Goal: Information Seeking & Learning: Learn about a topic

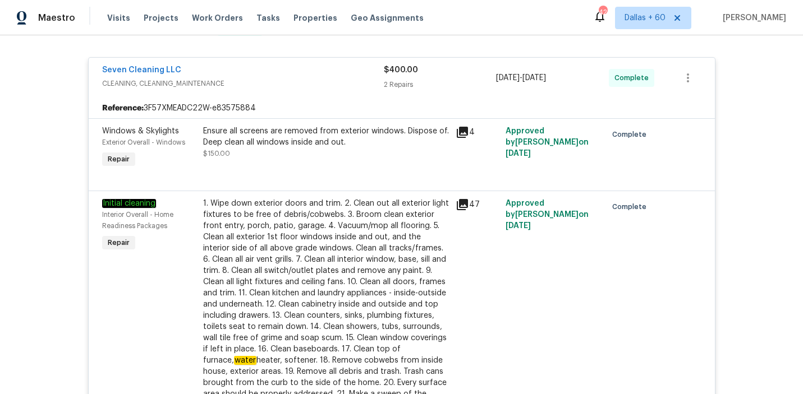
scroll to position [618, 0]
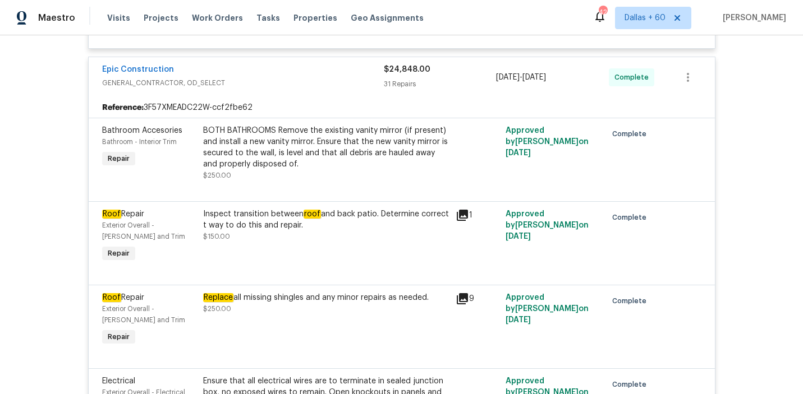
click at [328, 303] on div "Replace all missing shingles and any minor repairs as needed." at bounding box center [326, 297] width 246 height 11
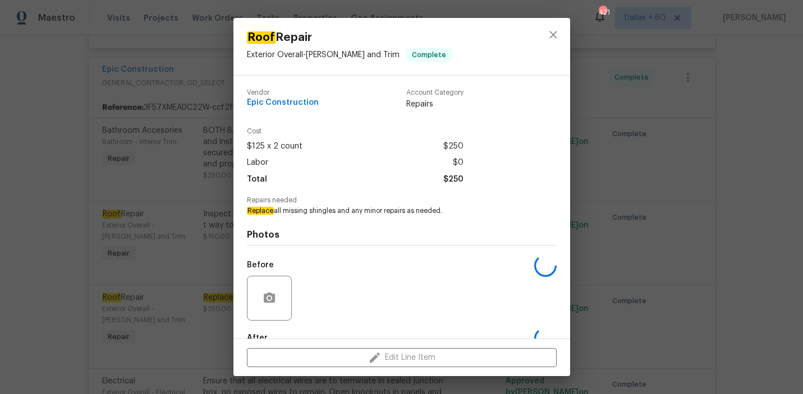
scroll to position [66, 0]
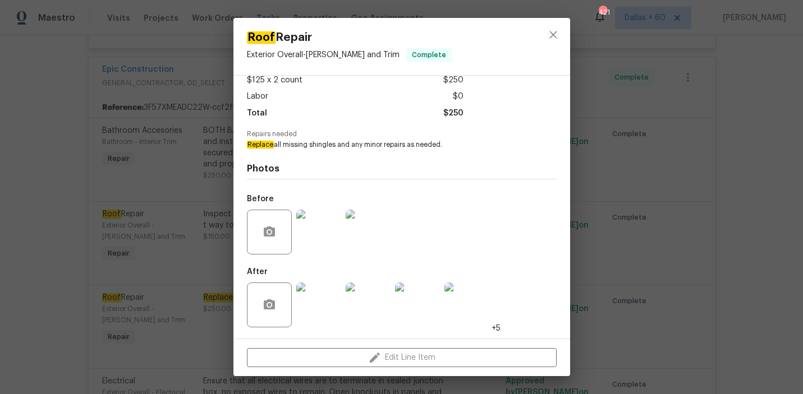
click at [47, 271] on div "Roof Repair Exterior Overall - [PERSON_NAME] and Trim Complete Vendor Epic Cons…" at bounding box center [401, 197] width 803 height 394
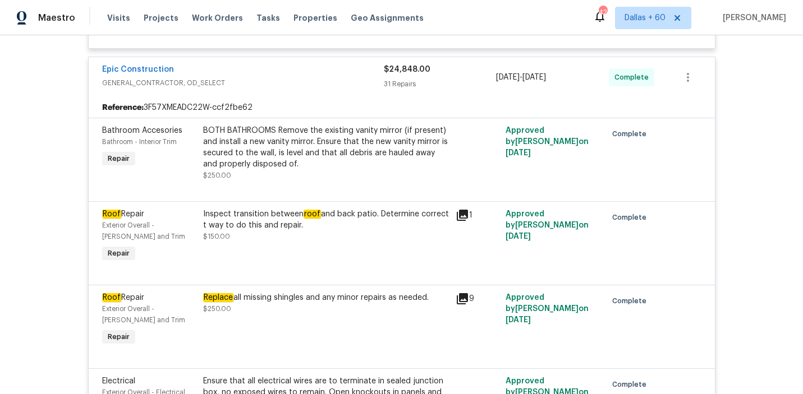
scroll to position [687, 0]
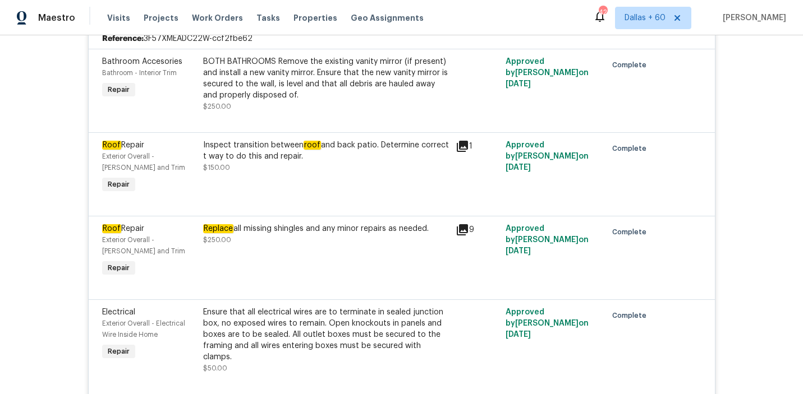
click at [243, 246] on div "Replace all missing shingles and any minor repairs as needed. $250.00" at bounding box center [326, 234] width 246 height 22
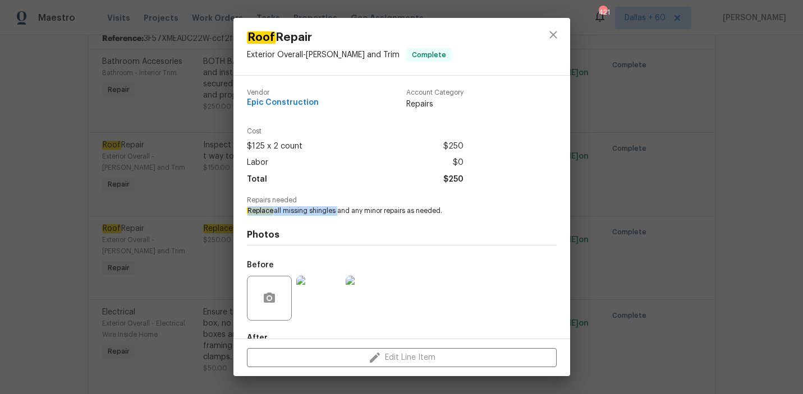
drag, startPoint x: 246, startPoint y: 212, endPoint x: 336, endPoint y: 215, distance: 90.4
click at [336, 215] on div "Vendor Epic Construction Account Category Repairs Cost $125 x 2 count $250 Labo…" at bounding box center [401, 207] width 337 height 263
copy span "Replace all missing shingles"
click at [175, 243] on div "Roof Repair Exterior Overall - Eaves and Trim Complete Vendor Epic Construction…" at bounding box center [401, 197] width 803 height 394
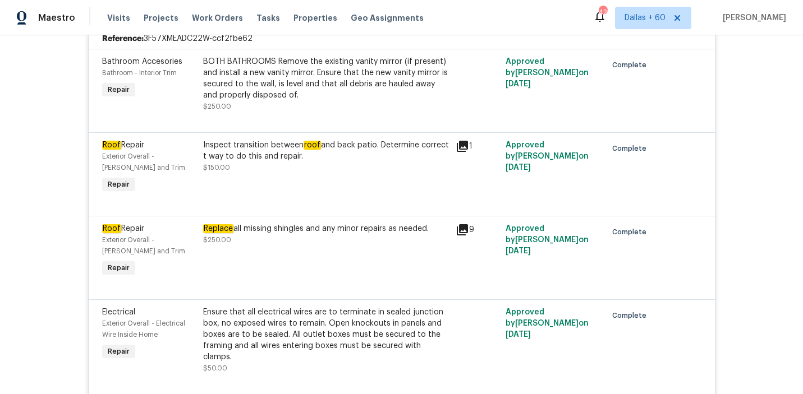
click at [231, 237] on div "Replace all missing shingles and any minor repairs as needed. $250.00" at bounding box center [326, 234] width 246 height 22
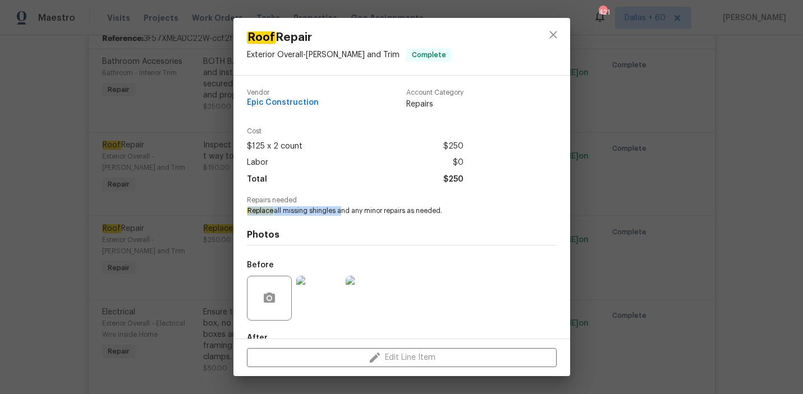
drag, startPoint x: 247, startPoint y: 211, endPoint x: 335, endPoint y: 213, distance: 88.6
click at [336, 213] on span "Replace all missing shingles and any minor repairs as needed." at bounding box center [386, 211] width 279 height 10
copy span "Replace all missing shingles"
click at [48, 231] on div "Roof Repair Exterior Overall - Eaves and Trim Complete Vendor Epic Construction…" at bounding box center [401, 197] width 803 height 394
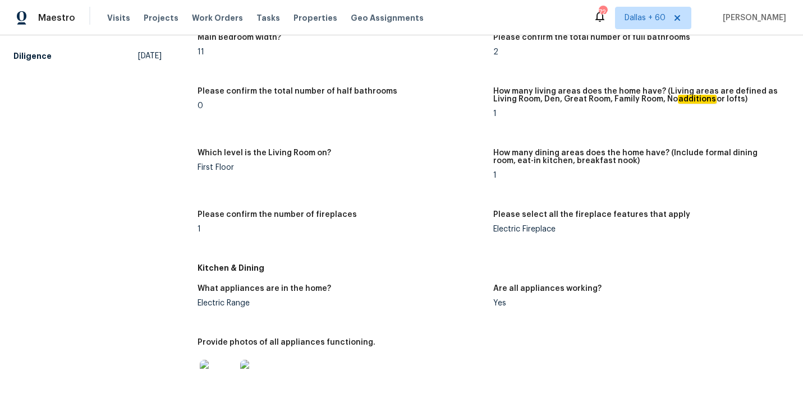
scroll to position [867, 0]
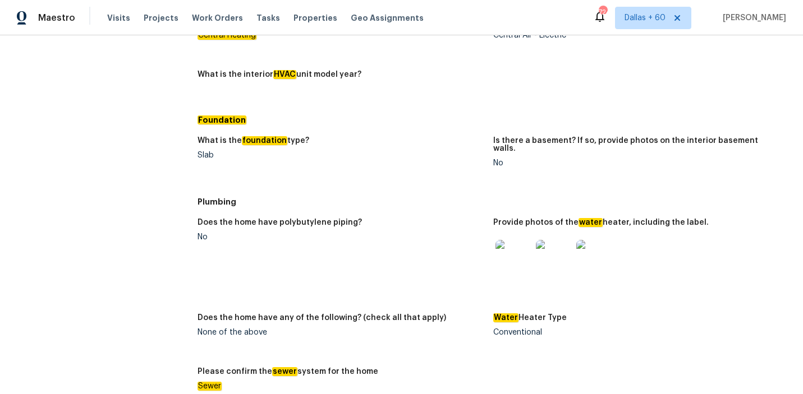
click at [507, 241] on img at bounding box center [513, 258] width 36 height 36
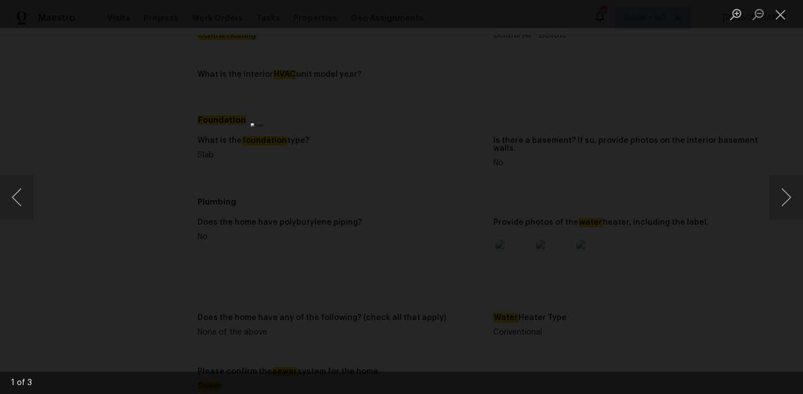
click at [642, 143] on div "Lightbox" at bounding box center [401, 197] width 803 height 394
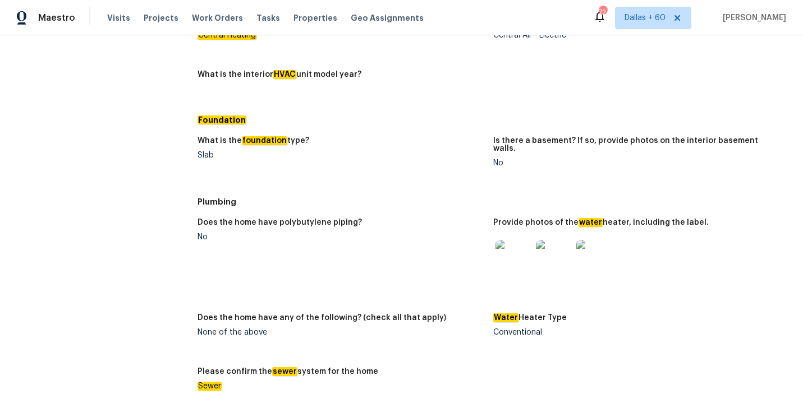
click at [560, 242] on img at bounding box center [554, 258] width 36 height 36
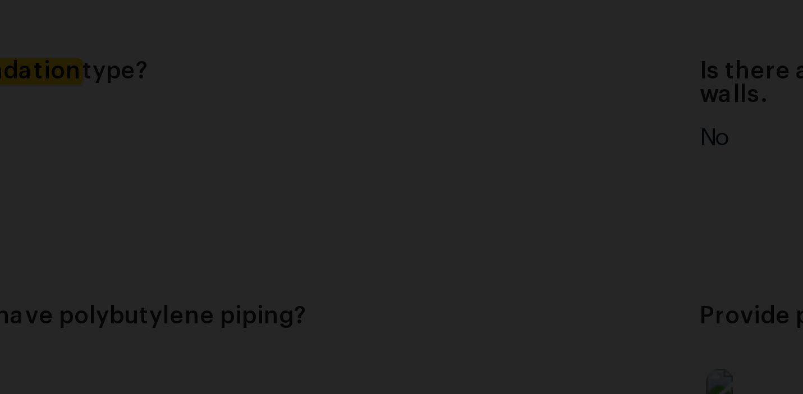
click at [386, 155] on img "Lightbox" at bounding box center [394, 160] width 591 height 291
click at [349, 232] on img "Lightbox" at bounding box center [326, 198] width 591 height 291
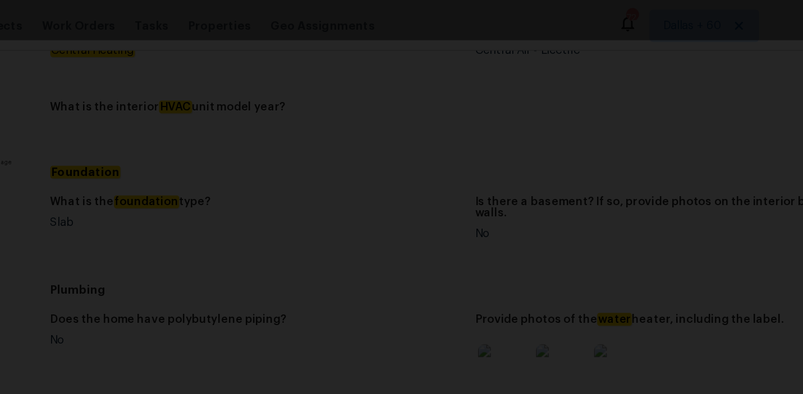
click at [577, 204] on div "Lightbox" at bounding box center [401, 197] width 803 height 394
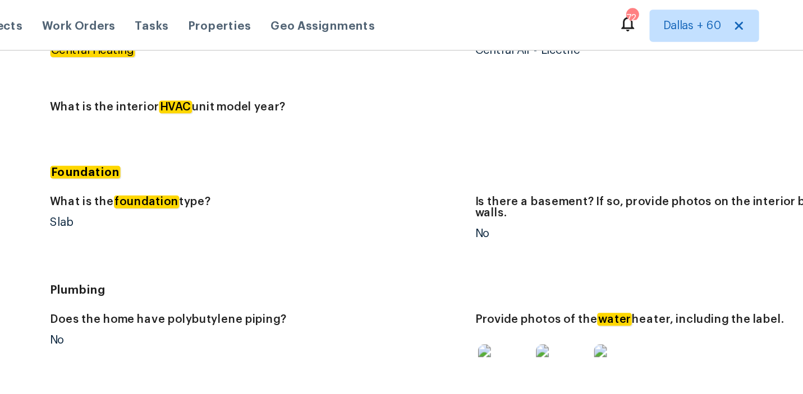
click at [588, 246] on img at bounding box center [594, 258] width 36 height 36
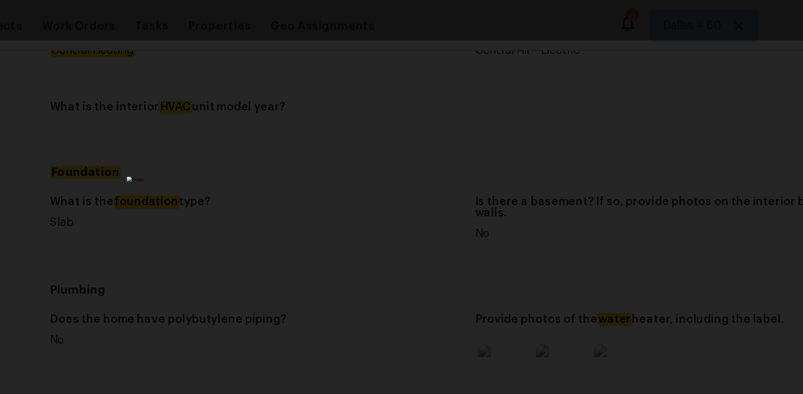
click at [431, 123] on img "Lightbox" at bounding box center [401, 197] width 301 height 148
click at [563, 138] on div "Lightbox" at bounding box center [401, 197] width 803 height 394
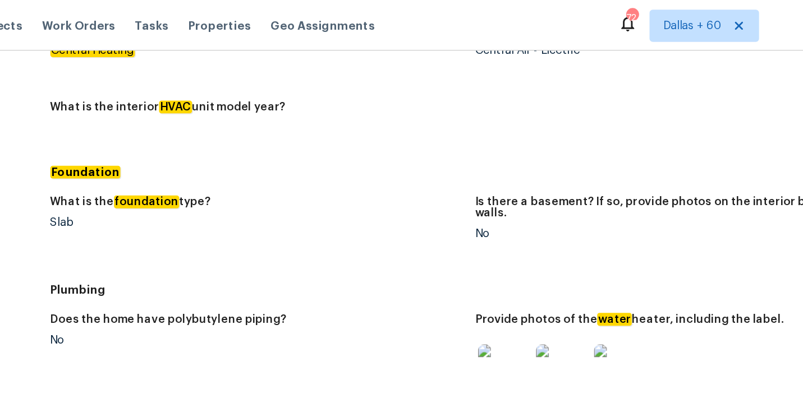
click at [550, 243] on img at bounding box center [554, 258] width 36 height 36
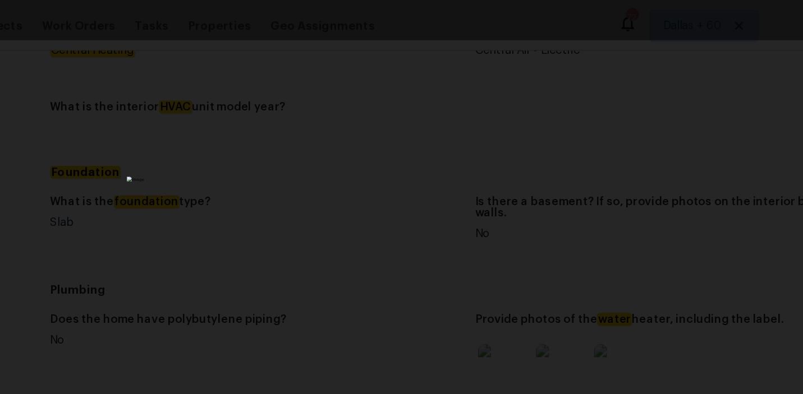
click at [556, 148] on div "Lightbox" at bounding box center [401, 197] width 803 height 394
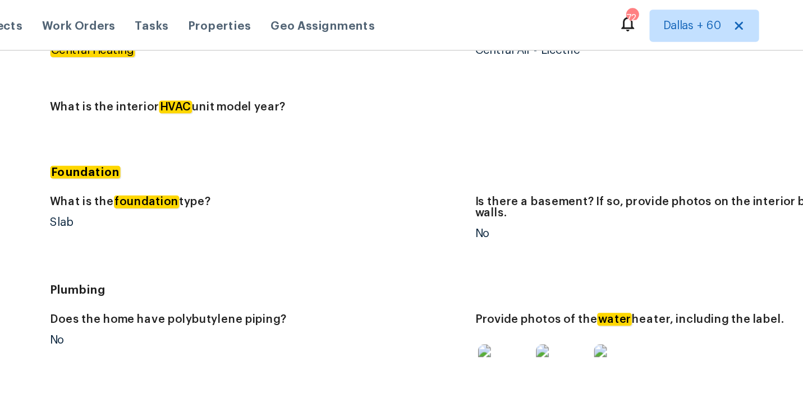
click at [514, 248] on img at bounding box center [513, 258] width 36 height 36
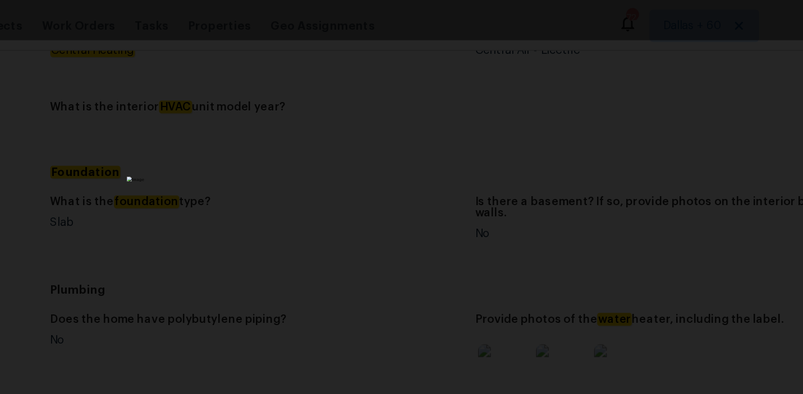
click at [209, 69] on div "Lightbox" at bounding box center [401, 197] width 803 height 394
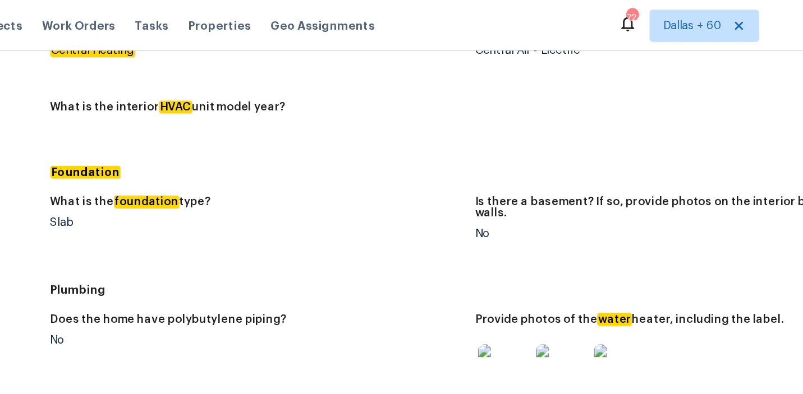
click at [514, 249] on img at bounding box center [513, 258] width 36 height 36
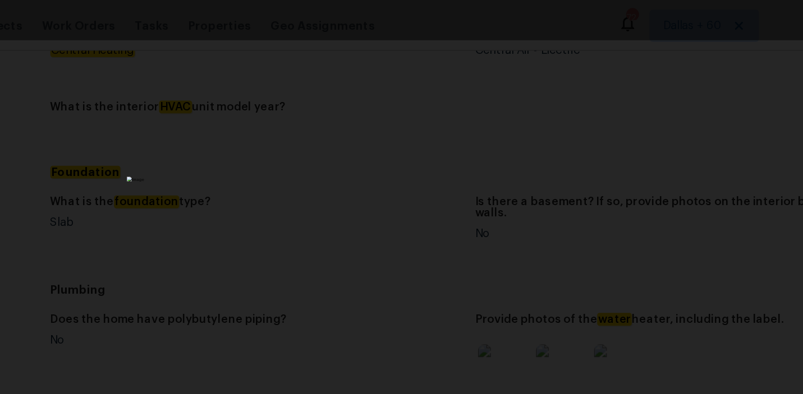
click at [262, 150] on div "Lightbox" at bounding box center [401, 197] width 803 height 394
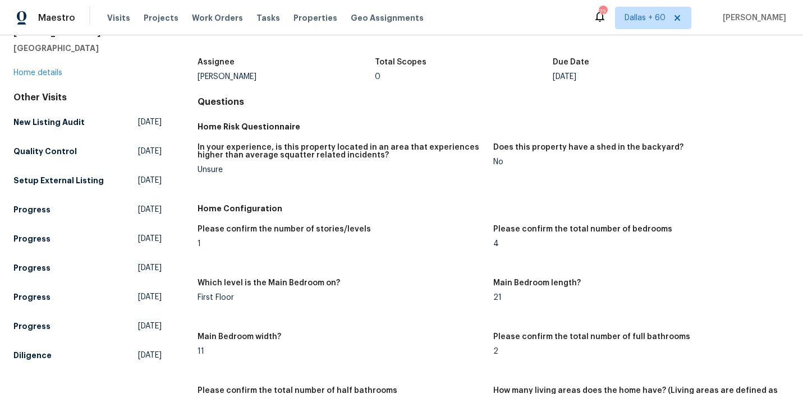
scroll to position [56, 0]
